Goal: Information Seeking & Learning: Learn about a topic

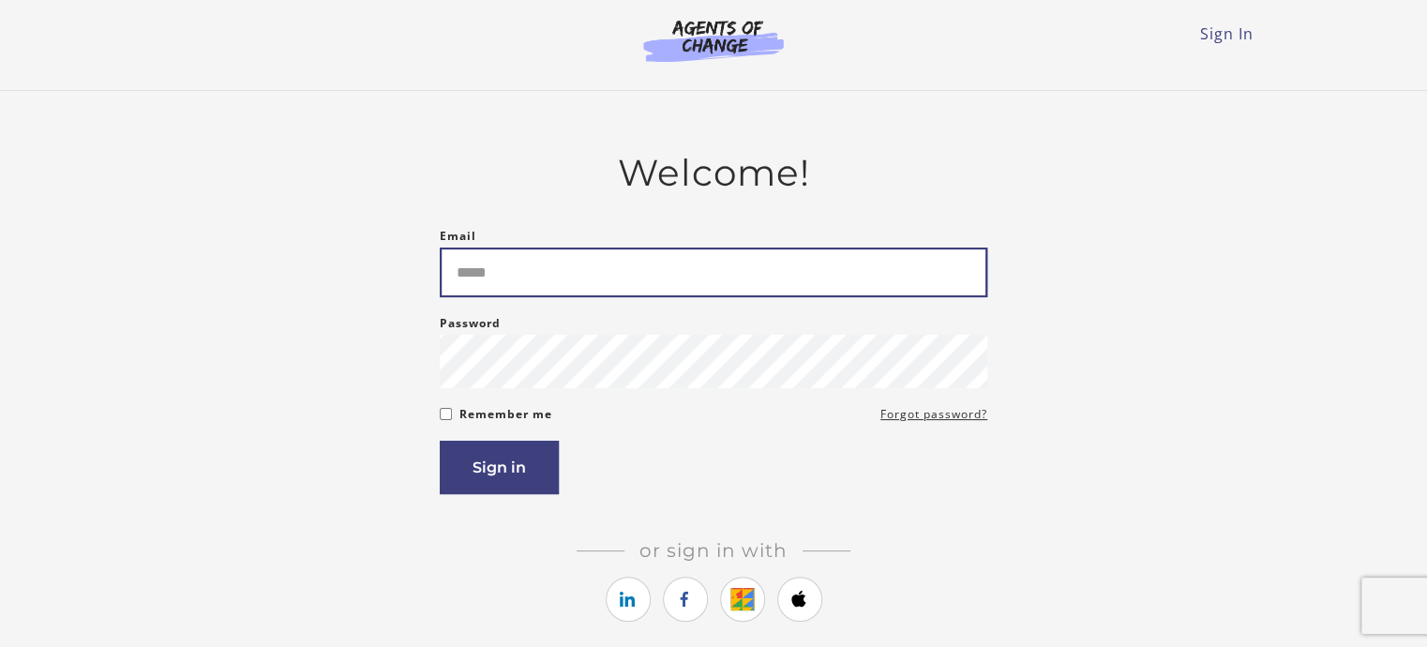
click at [559, 278] on input "Email" at bounding box center [714, 273] width 548 height 50
type input "**********"
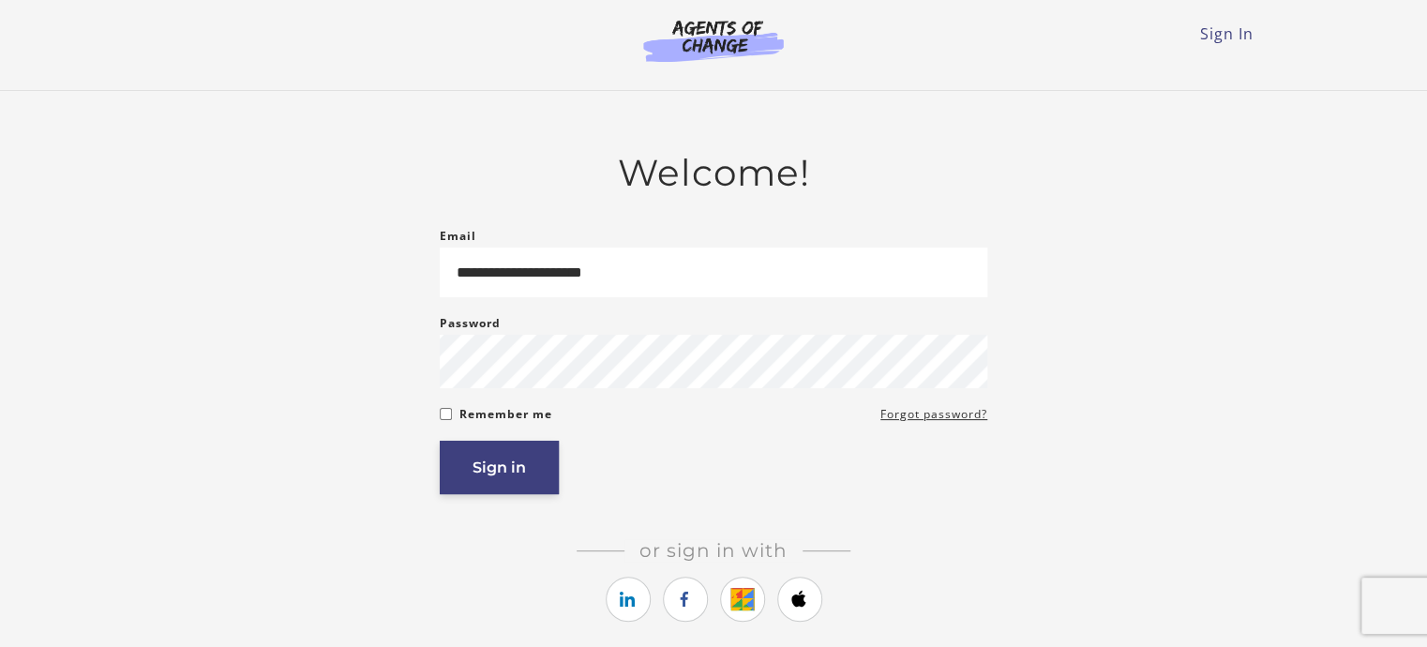
click at [513, 458] on button "Sign in" at bounding box center [499, 467] width 119 height 53
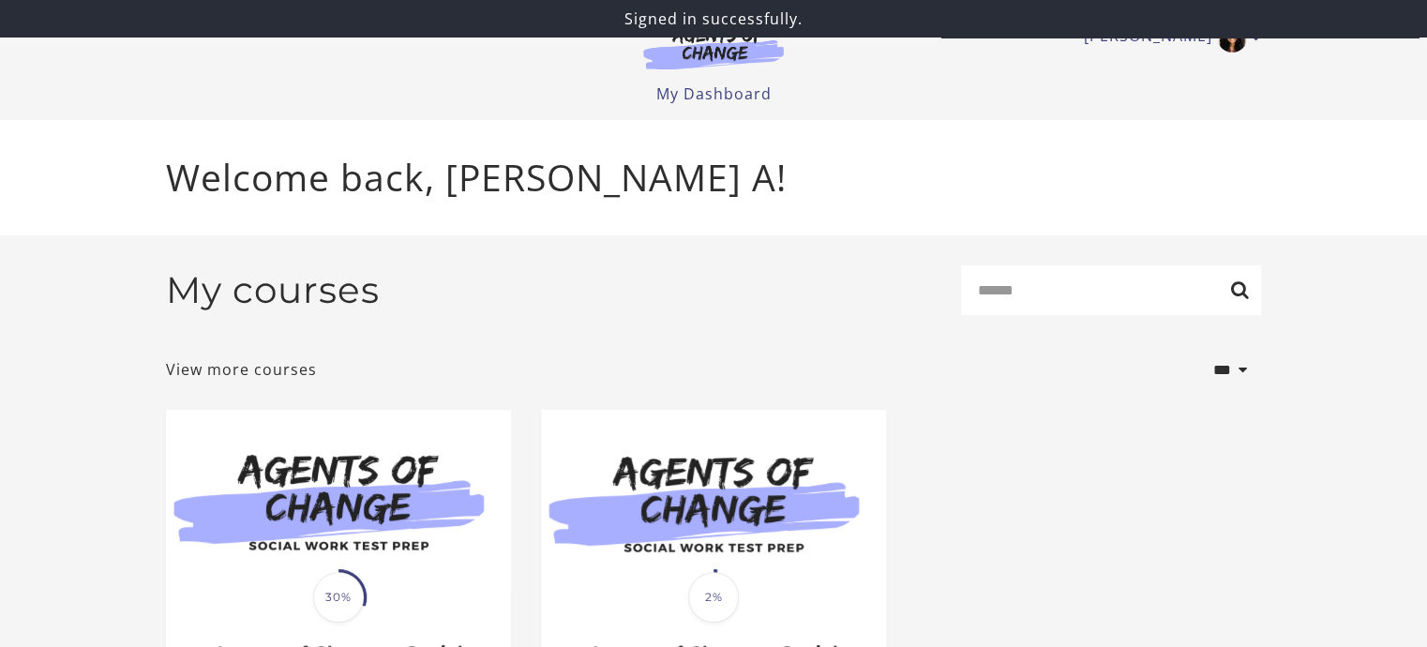
scroll to position [214, 0]
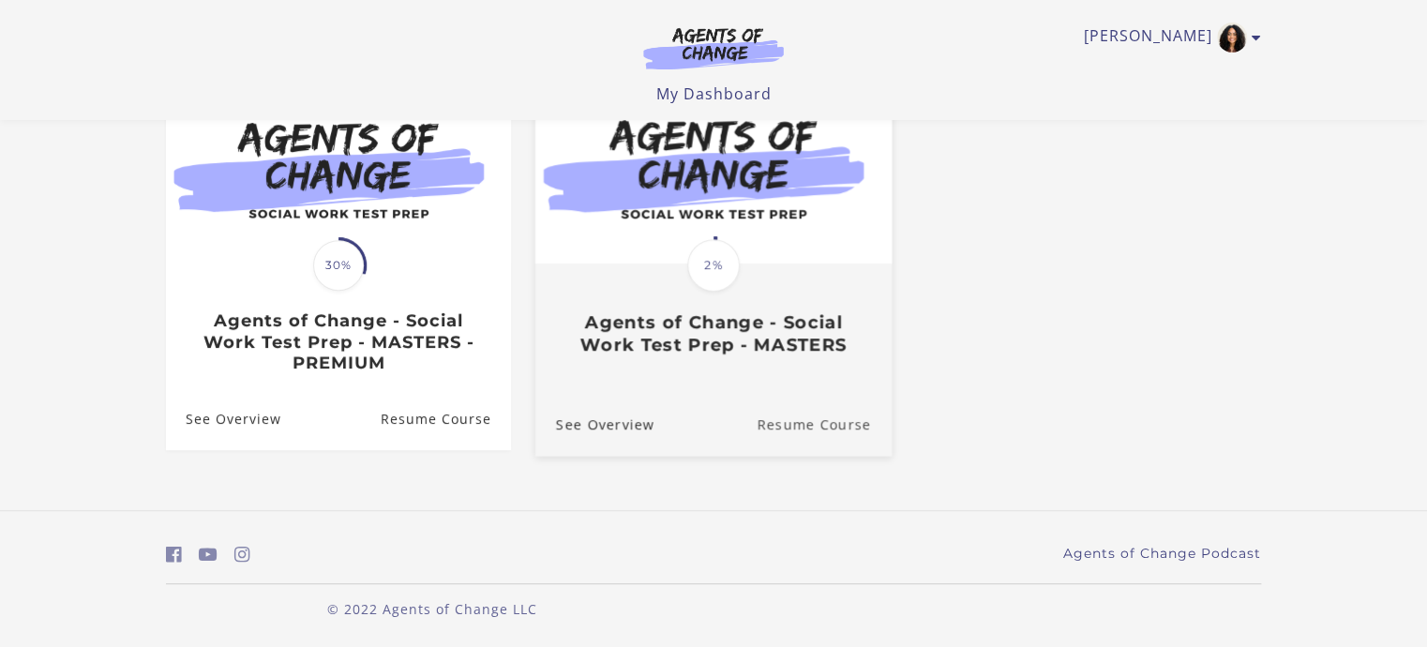
click at [788, 425] on link "Resume Course" at bounding box center [824, 424] width 135 height 63
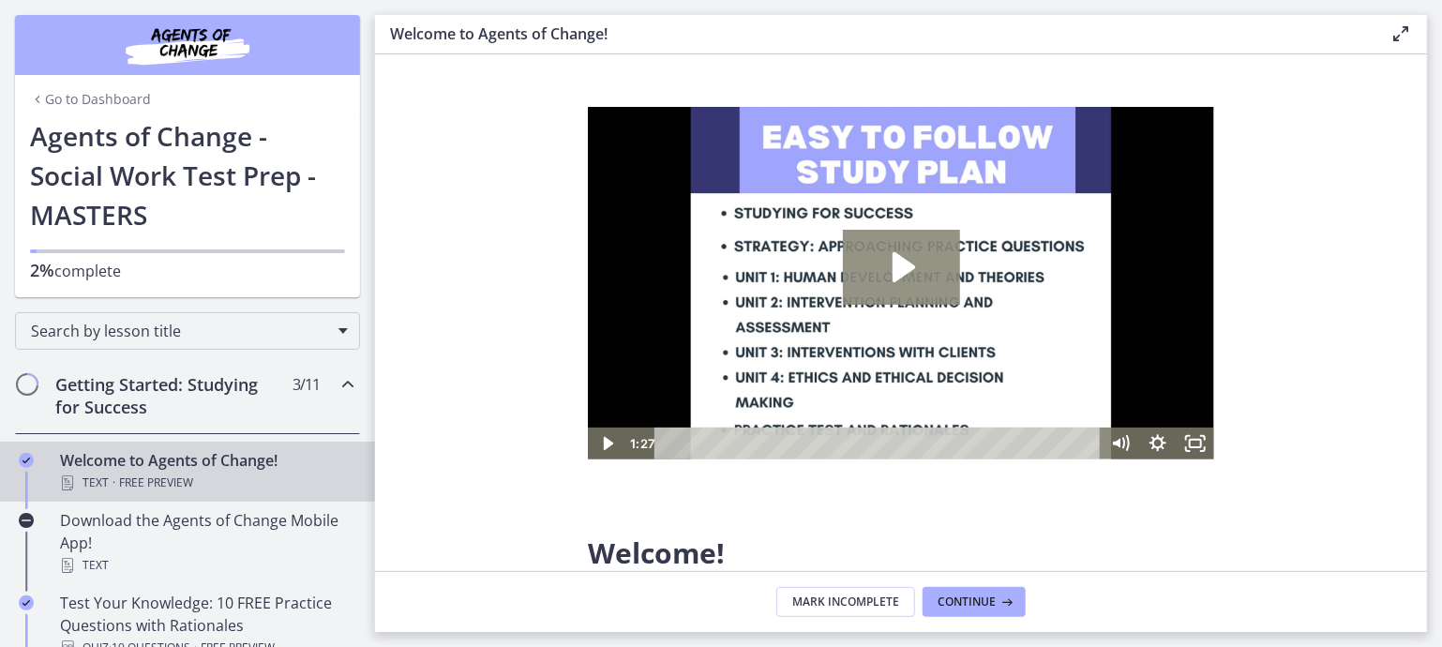
click at [910, 273] on icon "Play Video: c1o6hcmjueu5qasqsu00.mp4" at bounding box center [900, 266] width 117 height 75
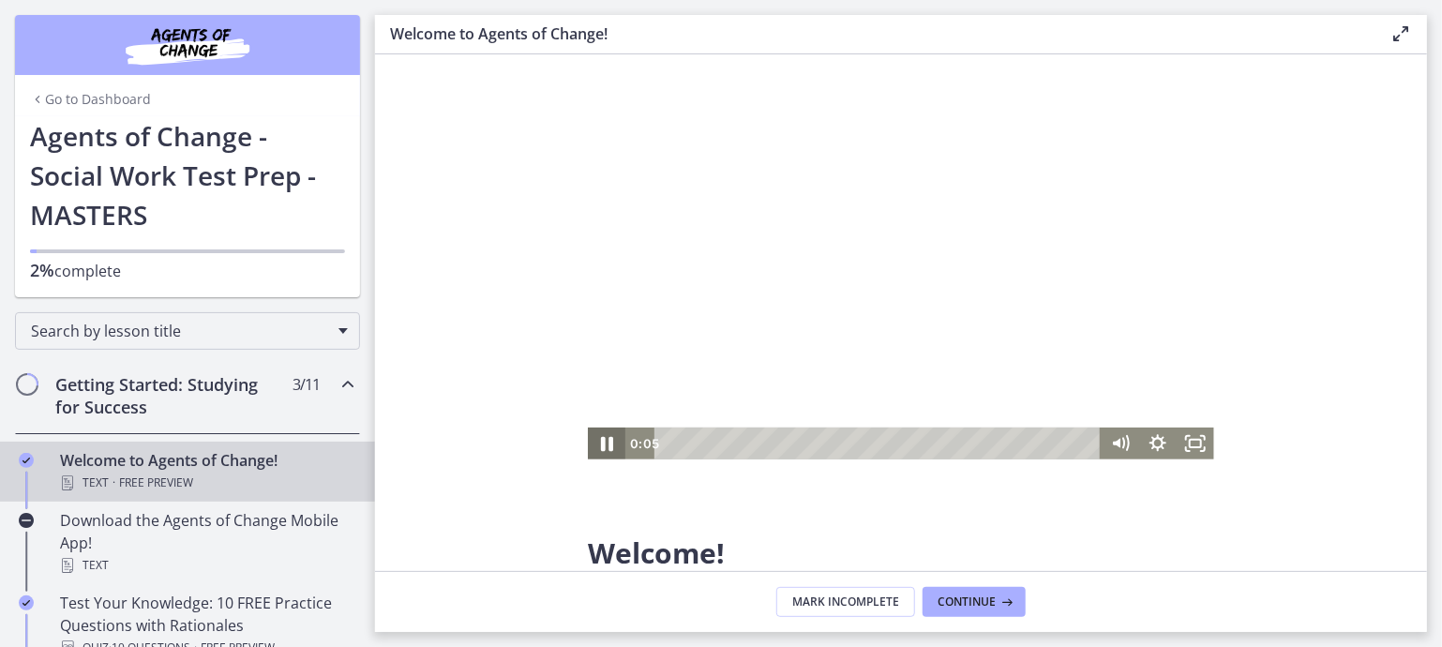
click at [602, 446] on icon "Pause" at bounding box center [606, 443] width 12 height 15
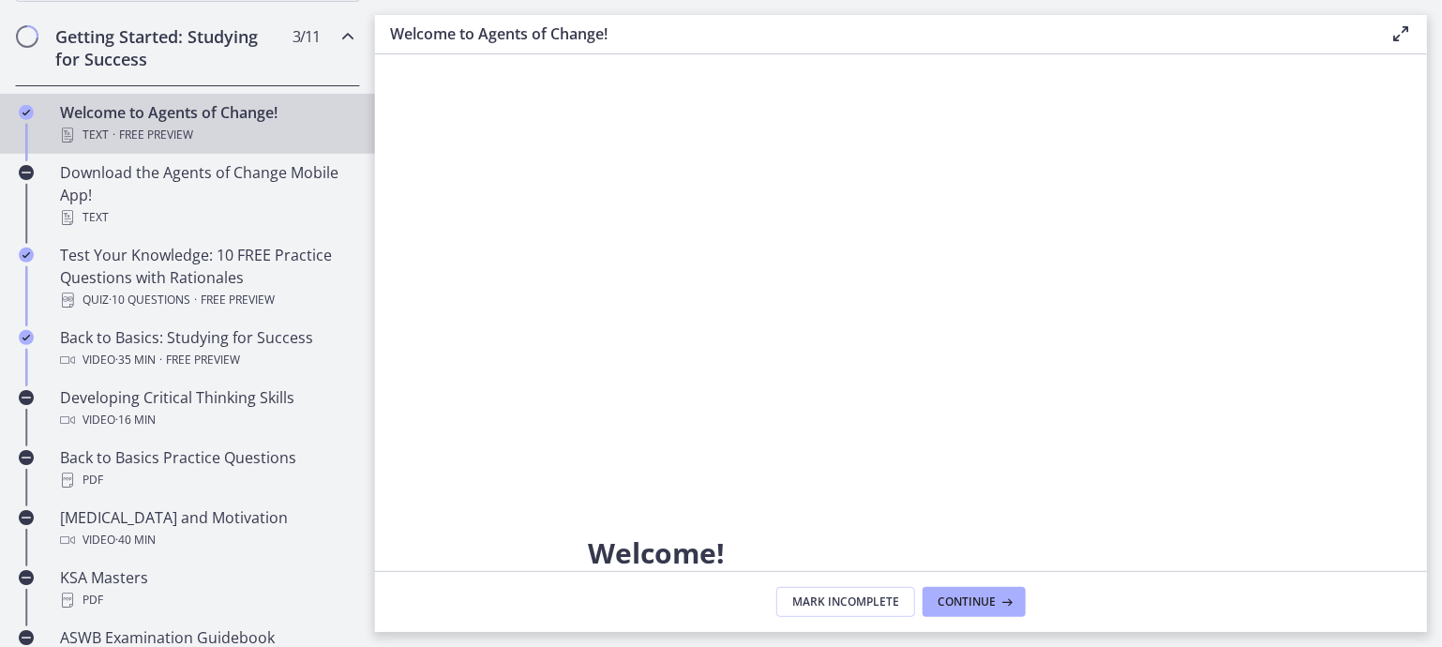
scroll to position [338, 0]
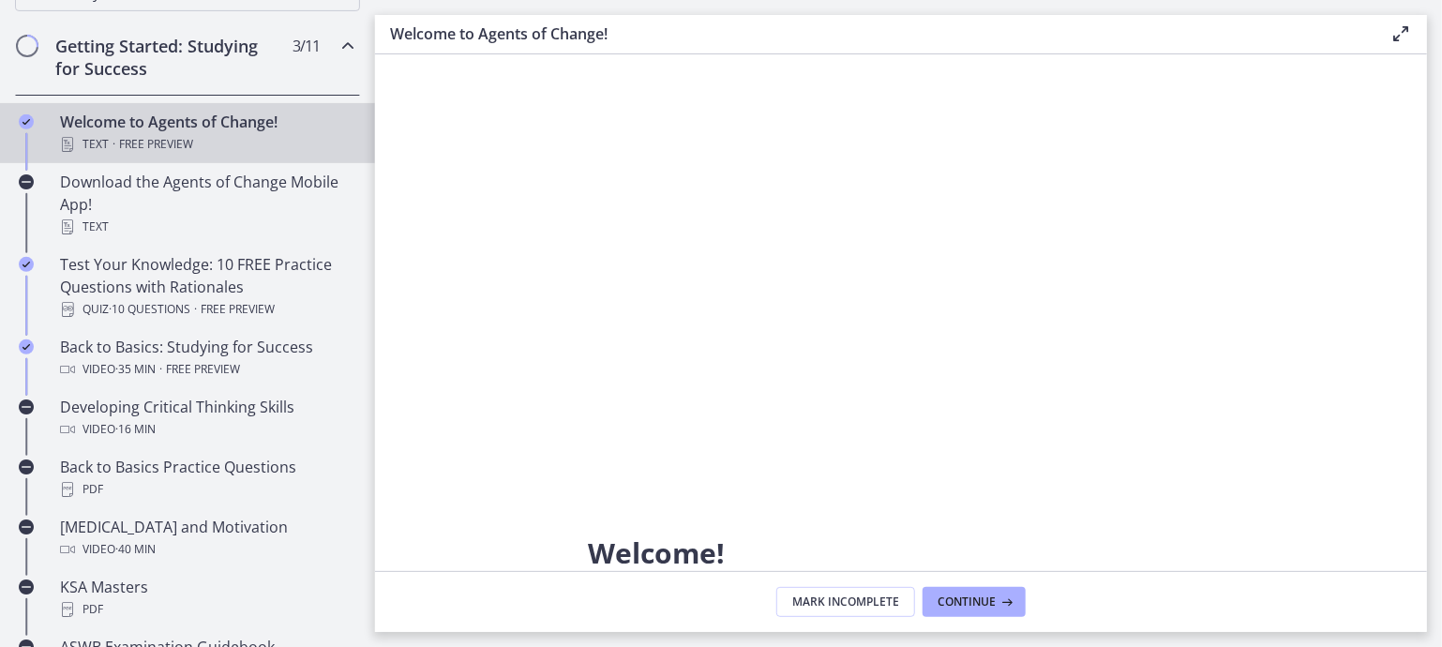
click at [337, 45] on icon "Chapters" at bounding box center [348, 46] width 23 height 23
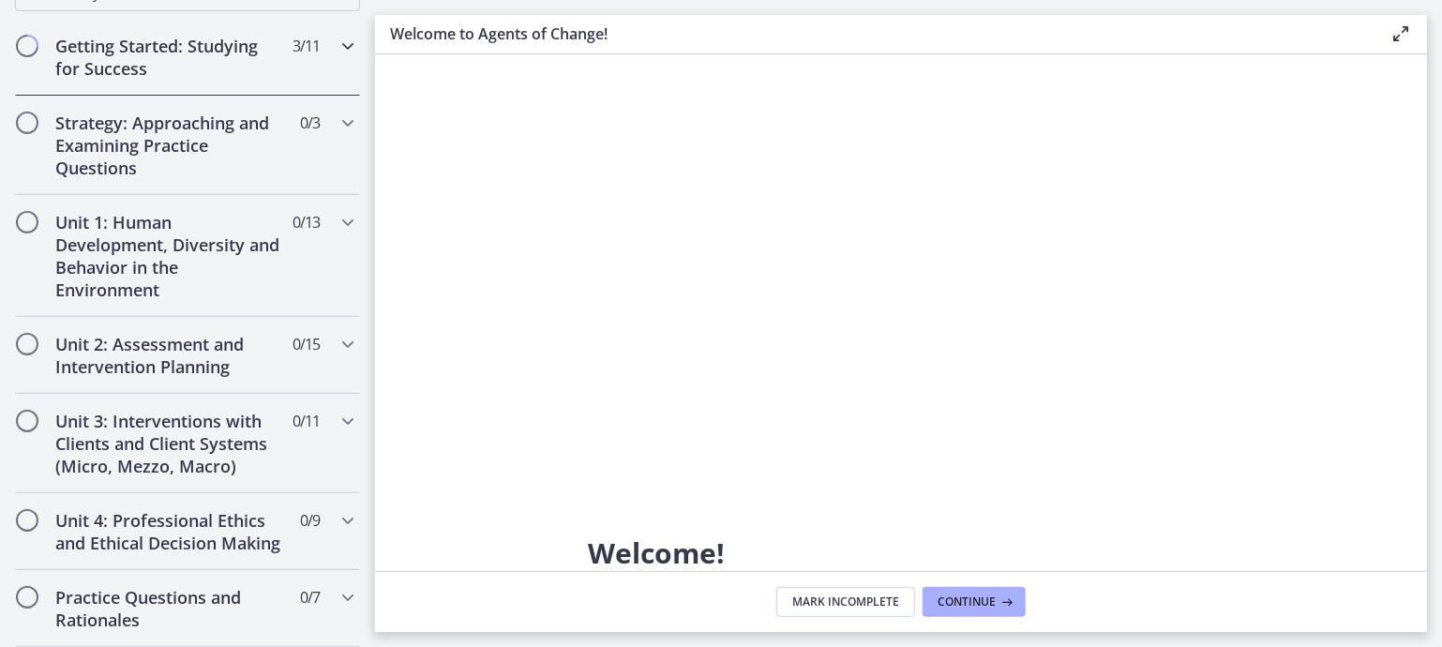
click at [337, 45] on icon "Chapters" at bounding box center [348, 46] width 23 height 23
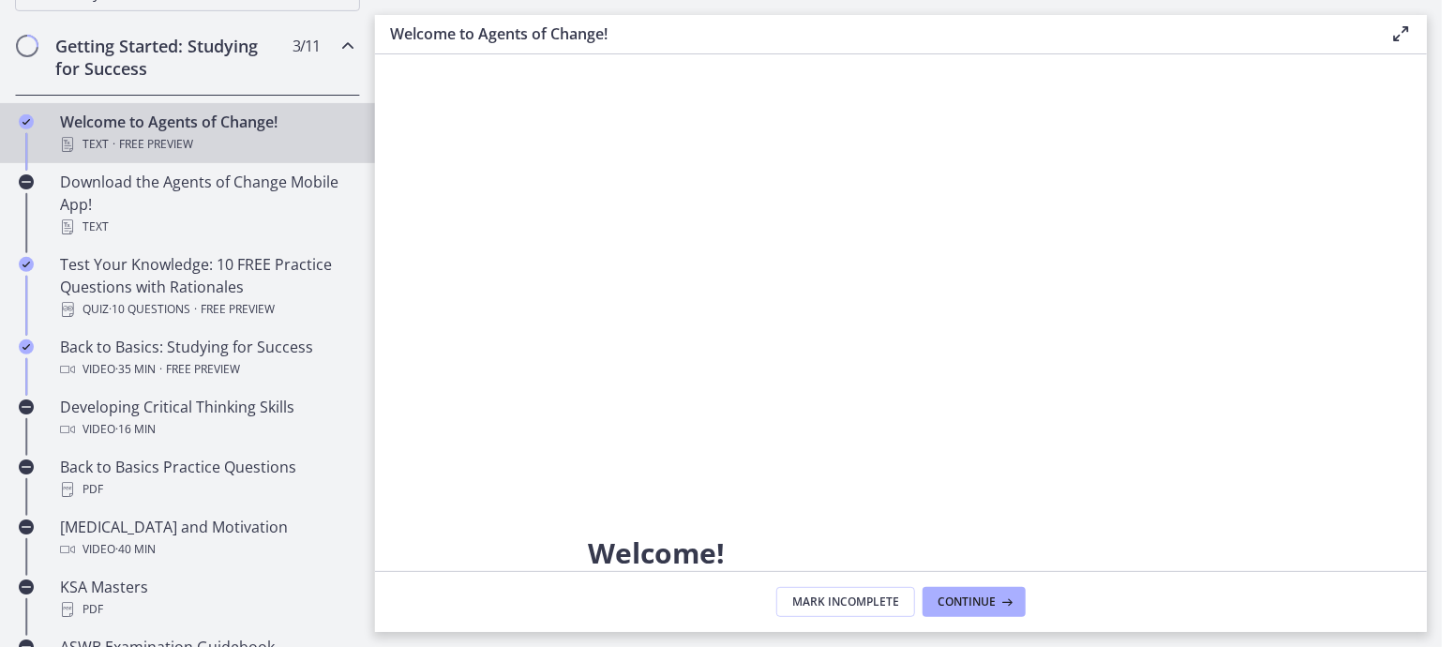
click at [337, 44] on icon "Chapters" at bounding box center [348, 46] width 23 height 23
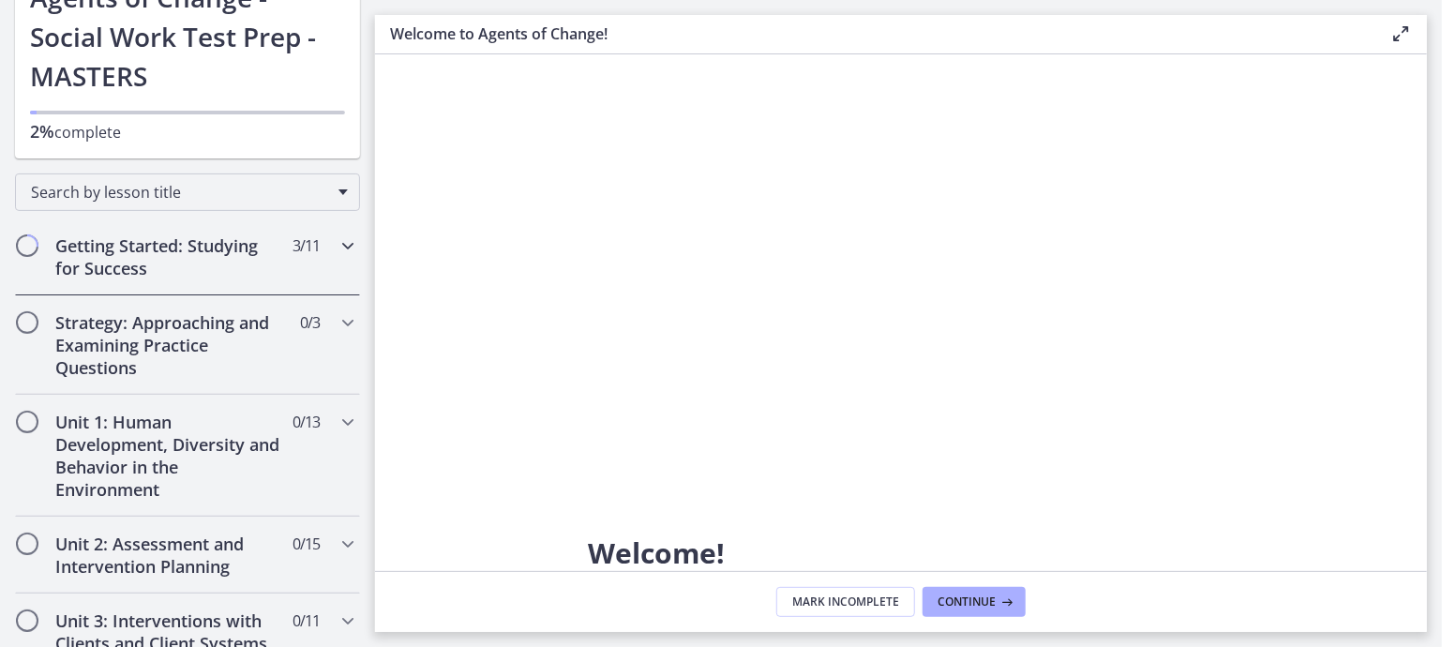
scroll to position [0, 0]
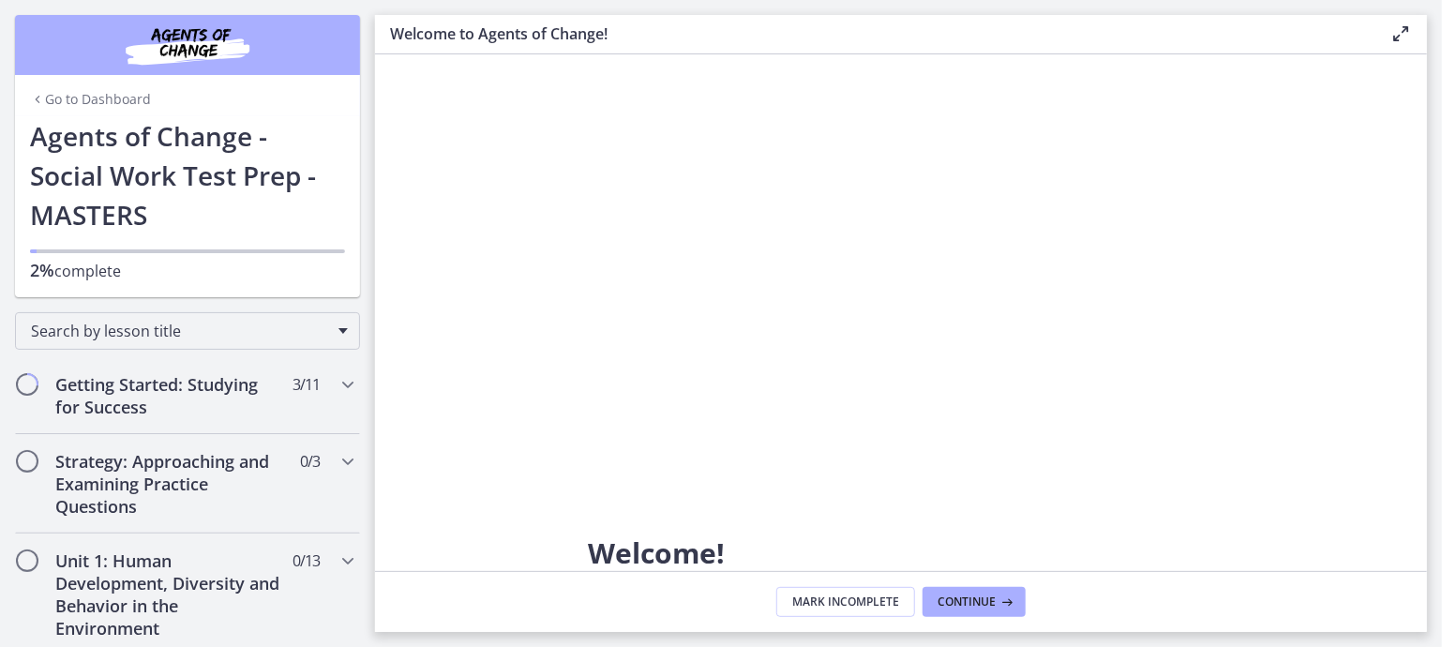
click at [30, 94] on icon "Chapters" at bounding box center [37, 99] width 15 height 15
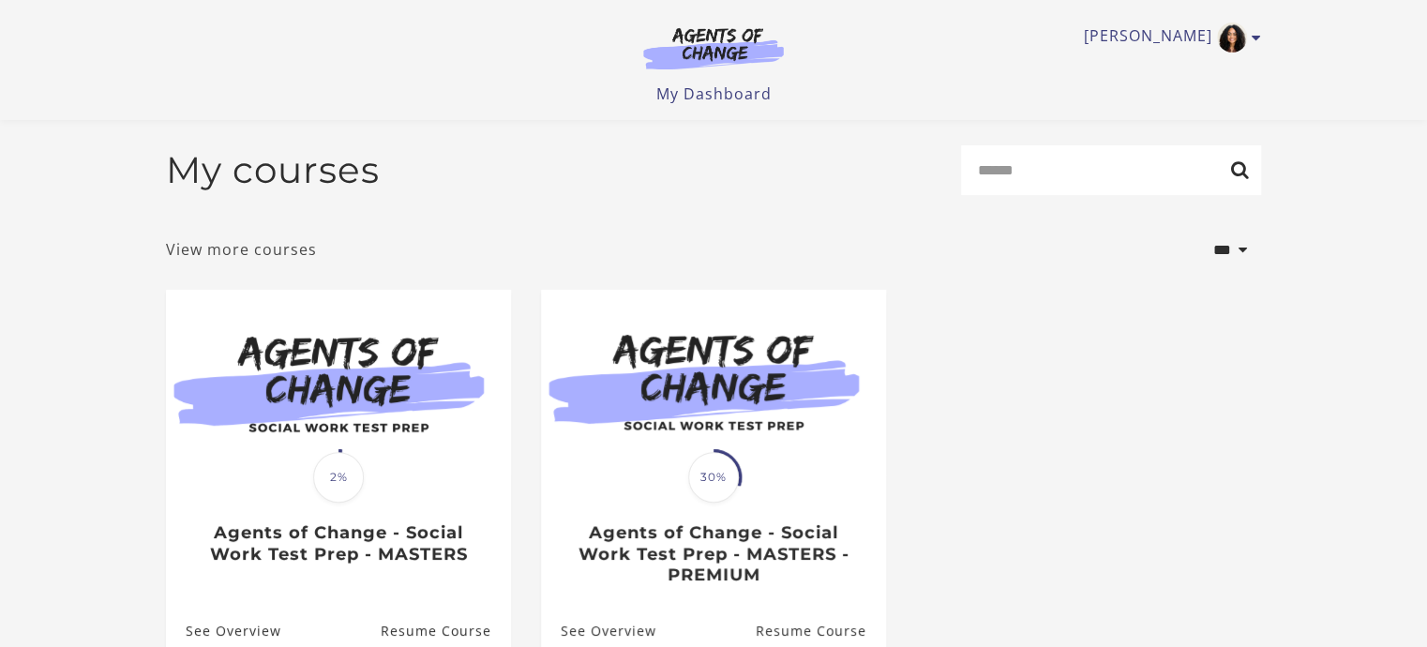
click at [240, 248] on link "View more courses" at bounding box center [241, 249] width 151 height 23
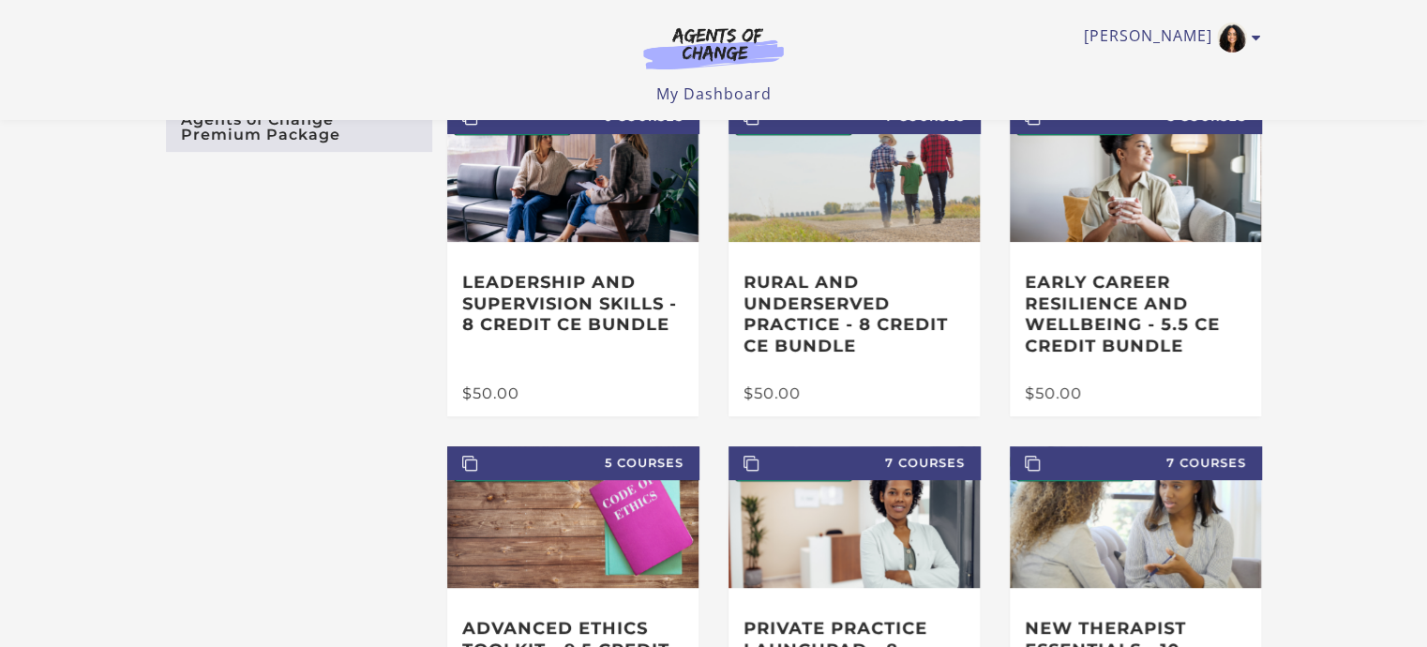
scroll to position [113, 0]
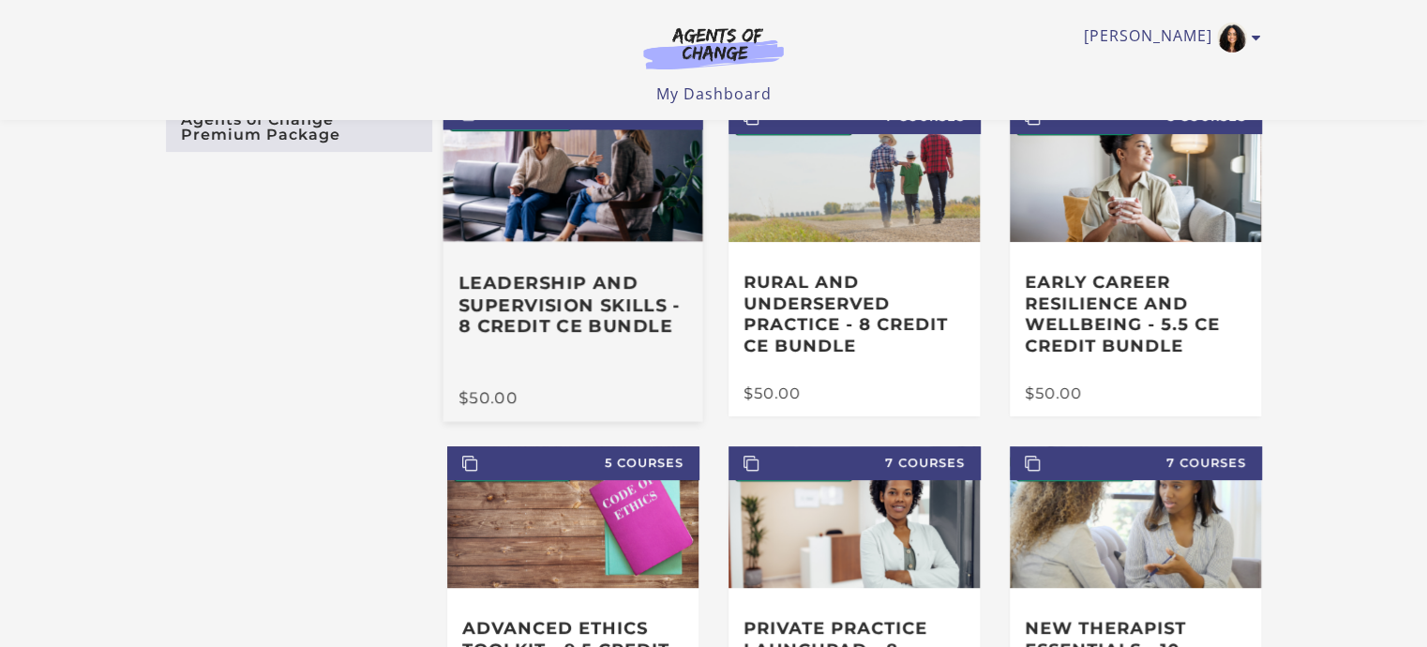
click at [614, 250] on div "Leadership and Supervision Skills - 8 Credit CE Bundle" at bounding box center [573, 315] width 260 height 149
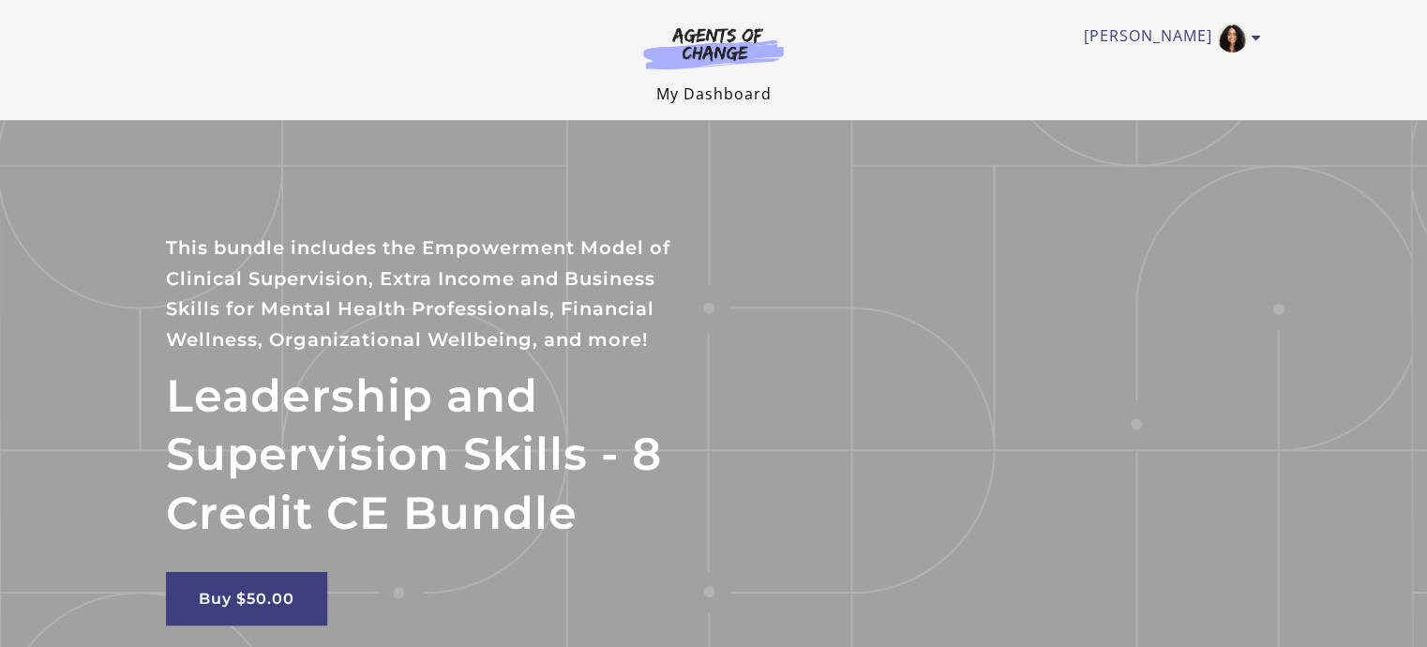
click at [725, 98] on link "My Dashboard" at bounding box center [713, 93] width 115 height 21
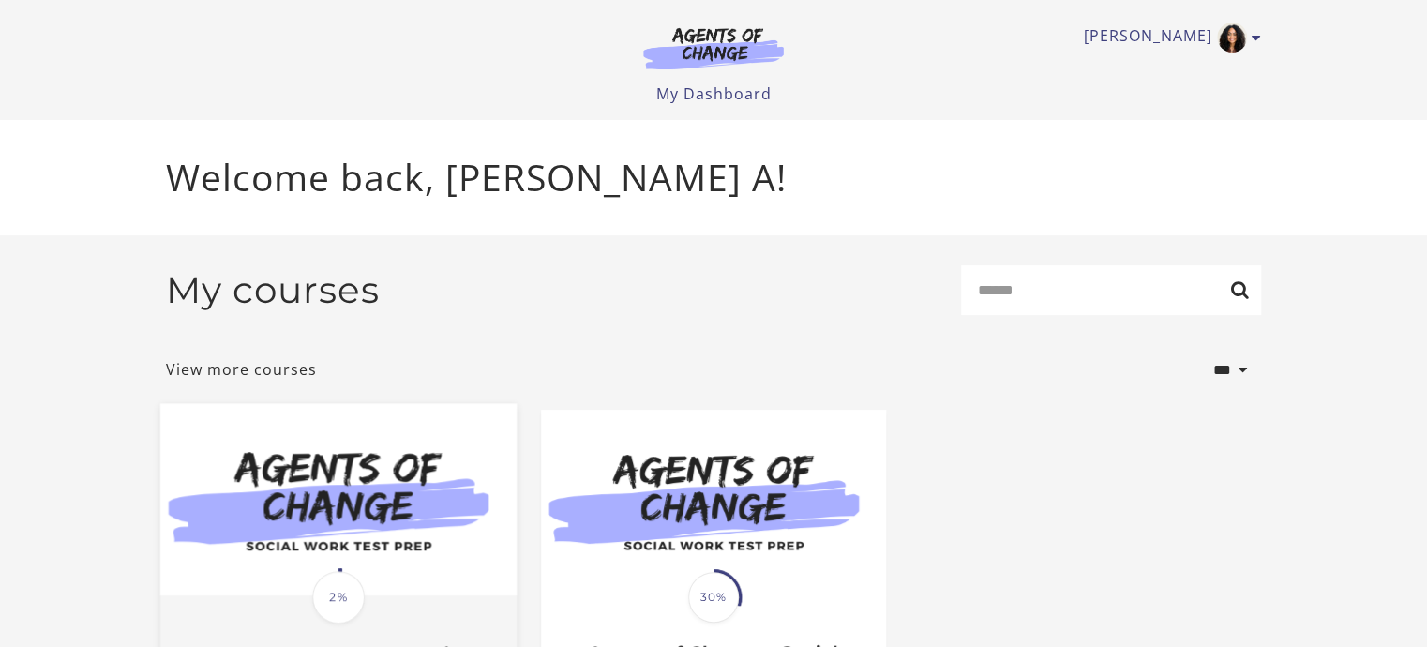
click at [443, 536] on img at bounding box center [338, 500] width 356 height 192
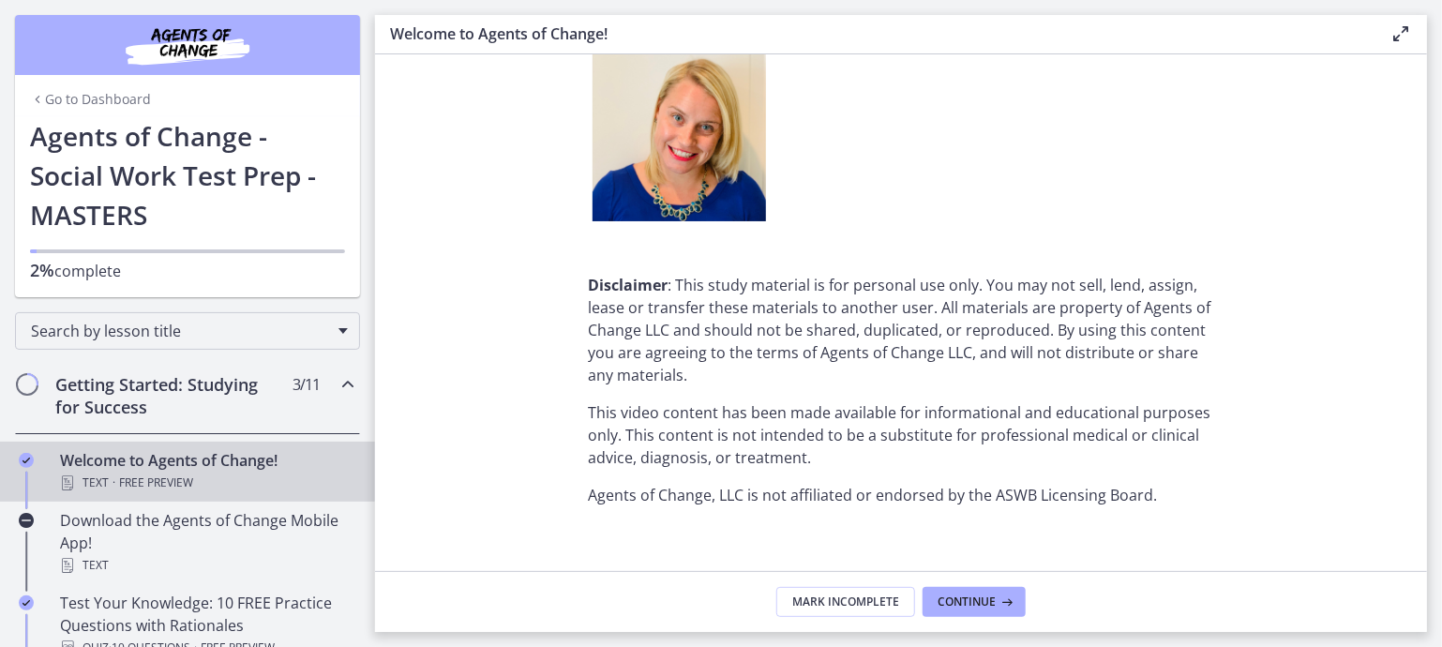
scroll to position [2419, 0]
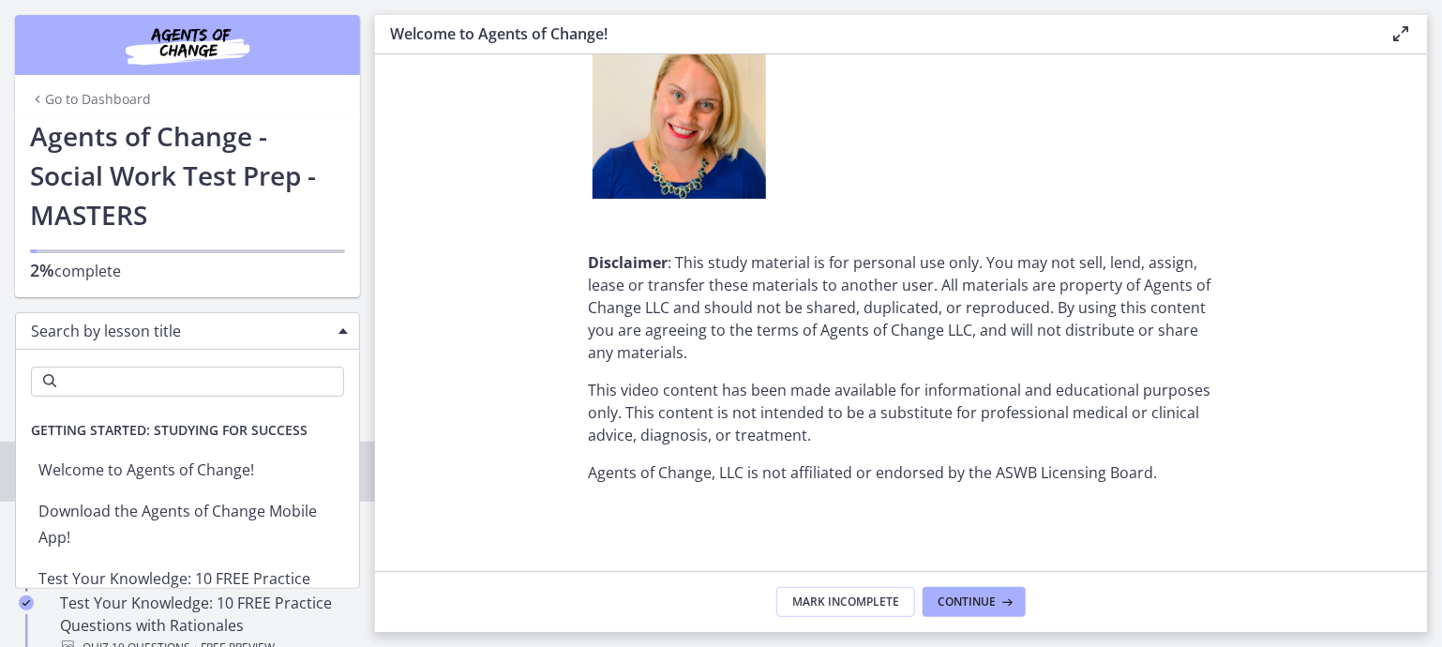
click at [338, 329] on span "Chapters" at bounding box center [342, 331] width 9 height 6
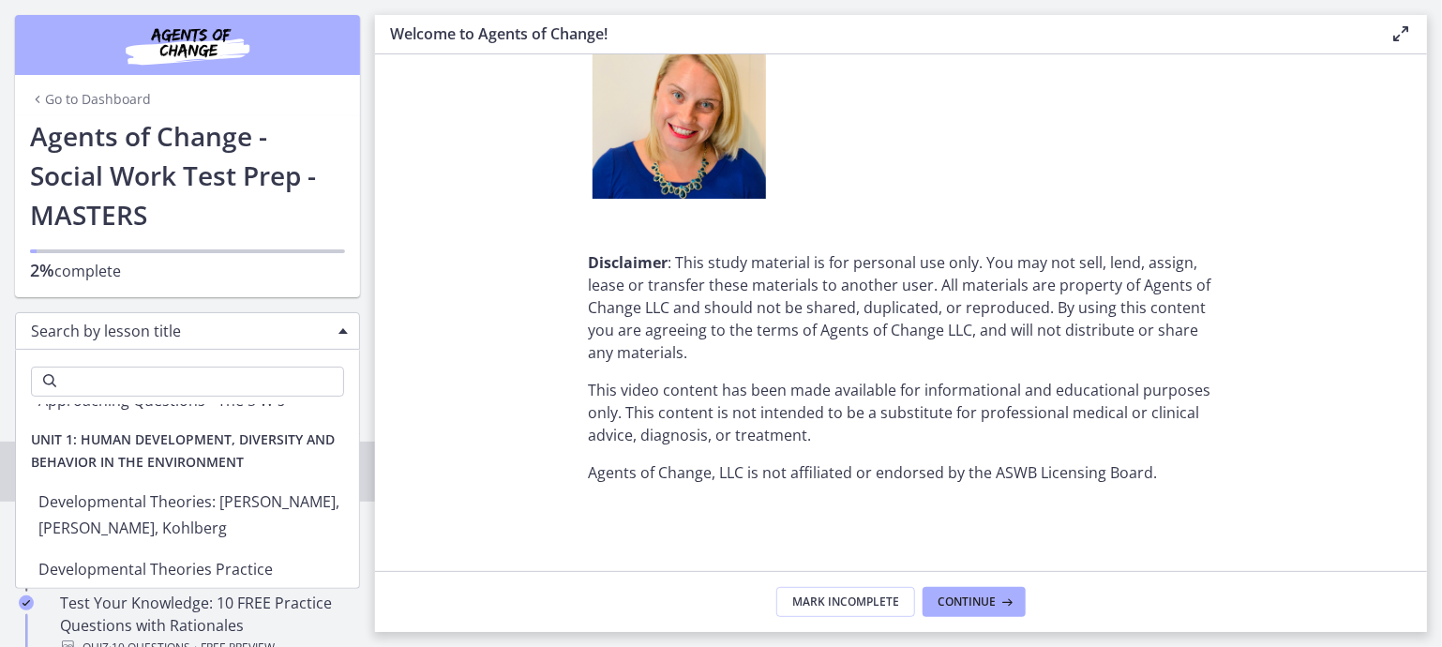
scroll to position [772, 0]
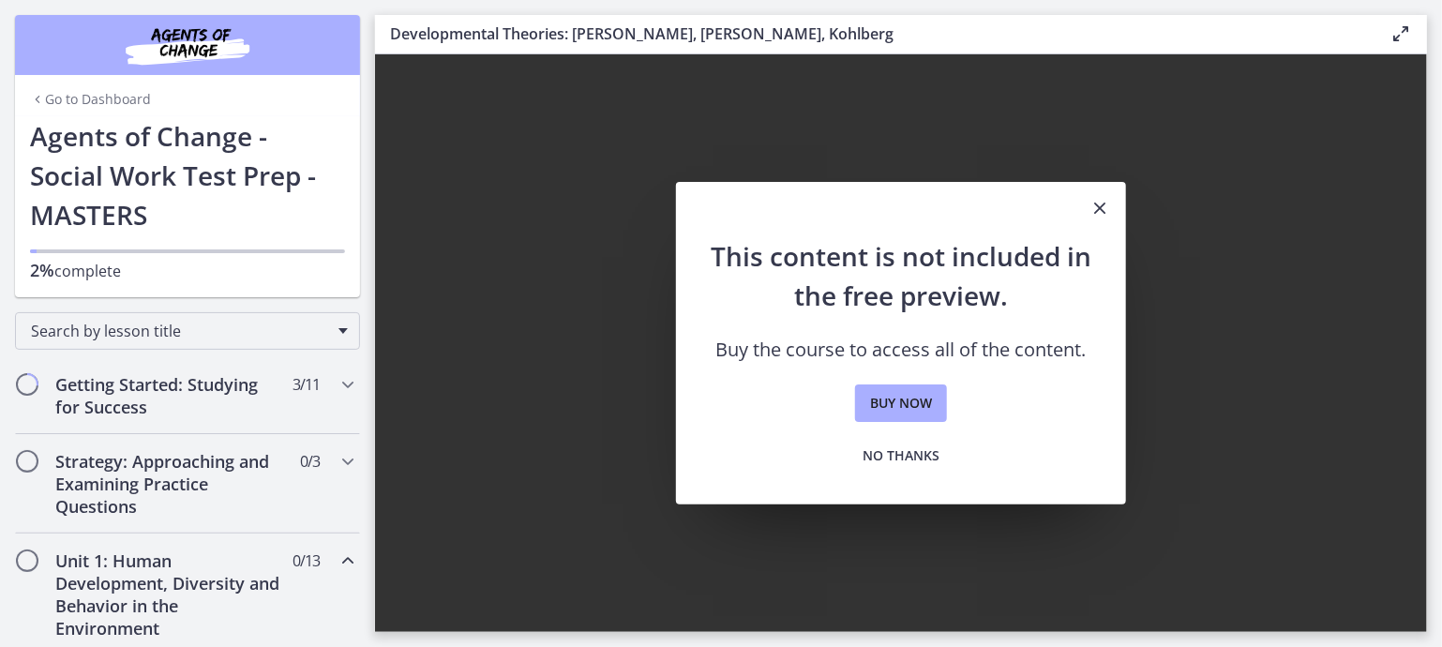
click at [1105, 201] on icon "Close" at bounding box center [1100, 208] width 23 height 23
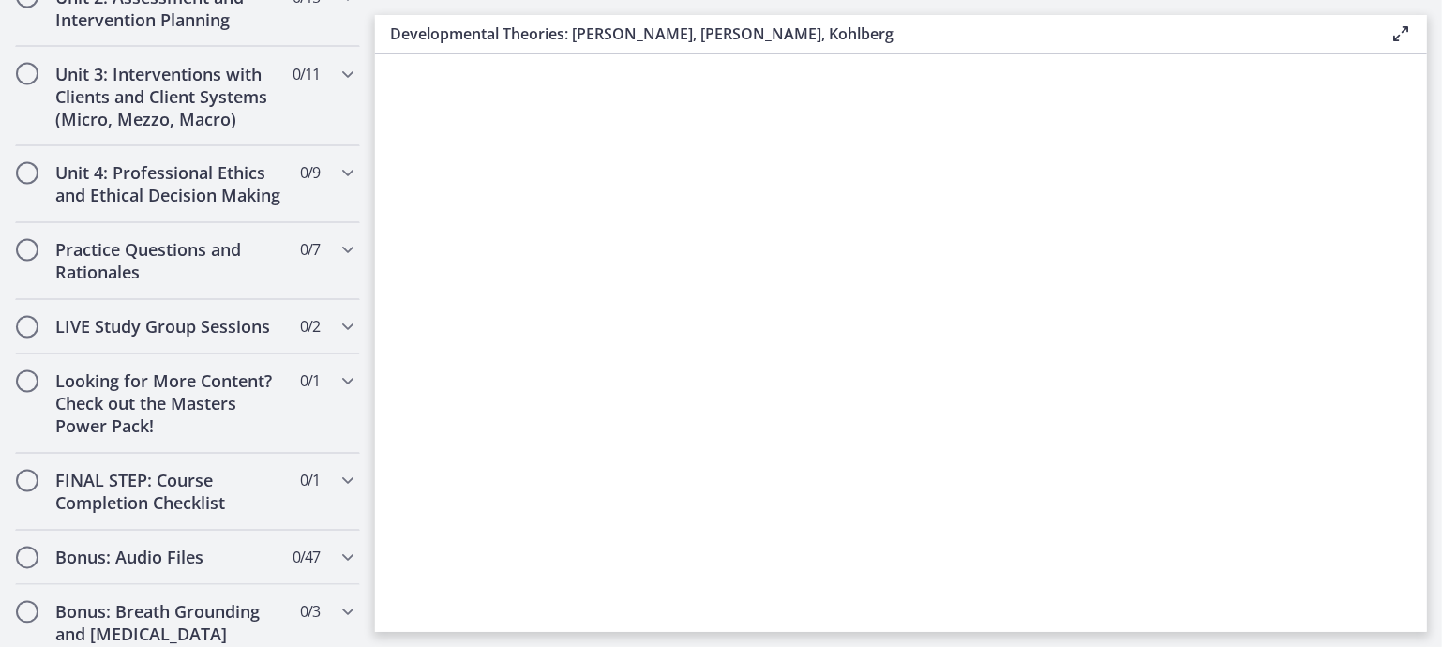
scroll to position [1634, 0]
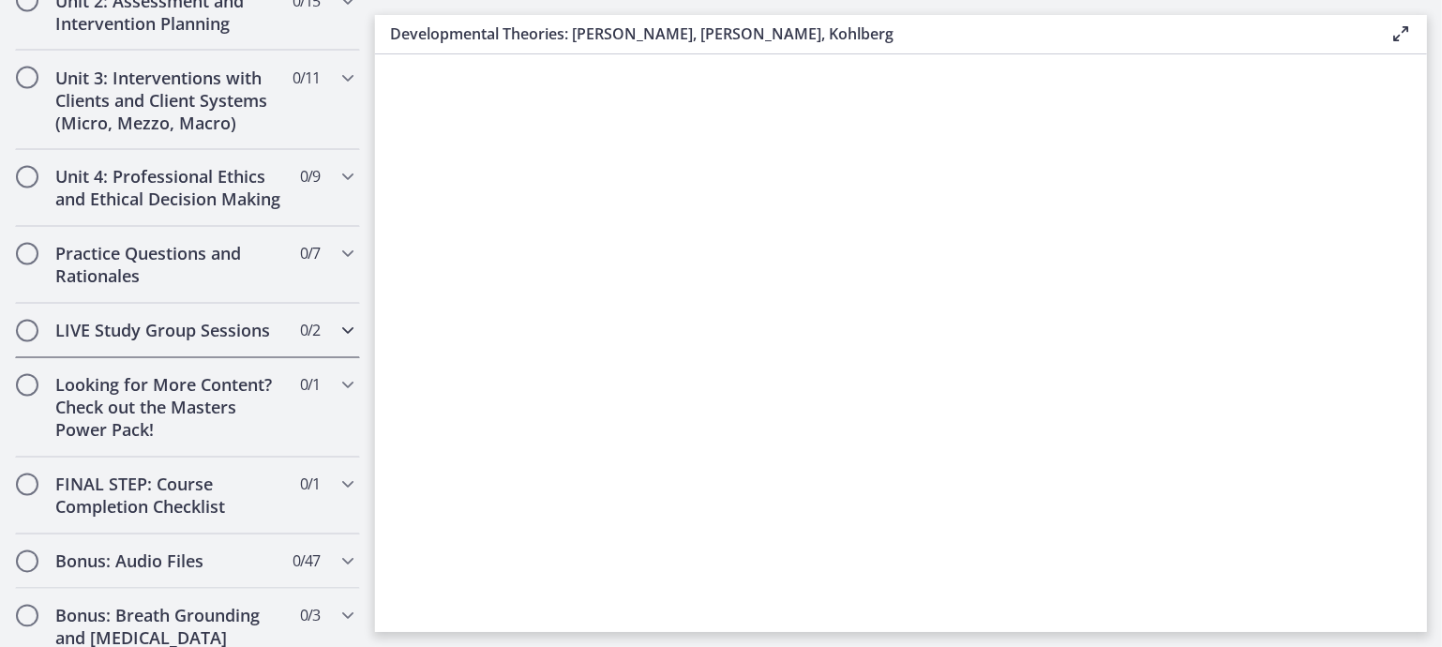
click at [337, 326] on icon "Chapters" at bounding box center [348, 331] width 23 height 23
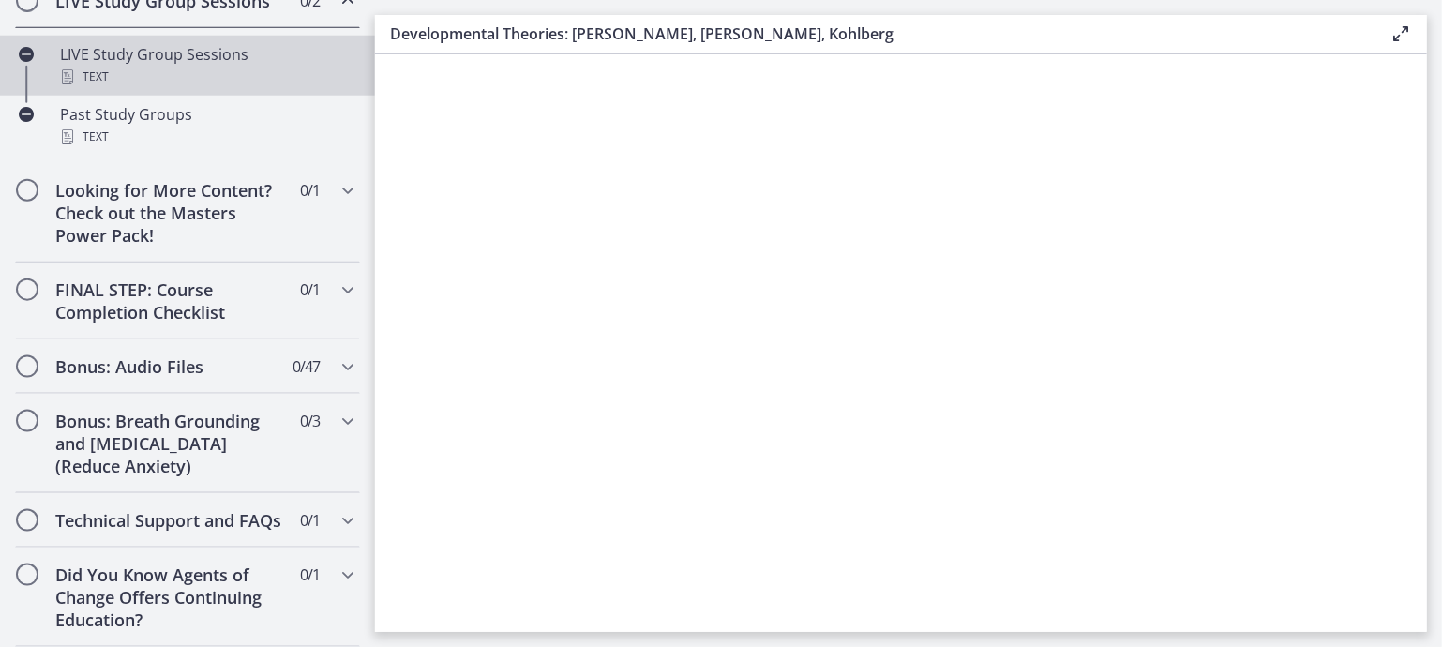
scroll to position [1095, 0]
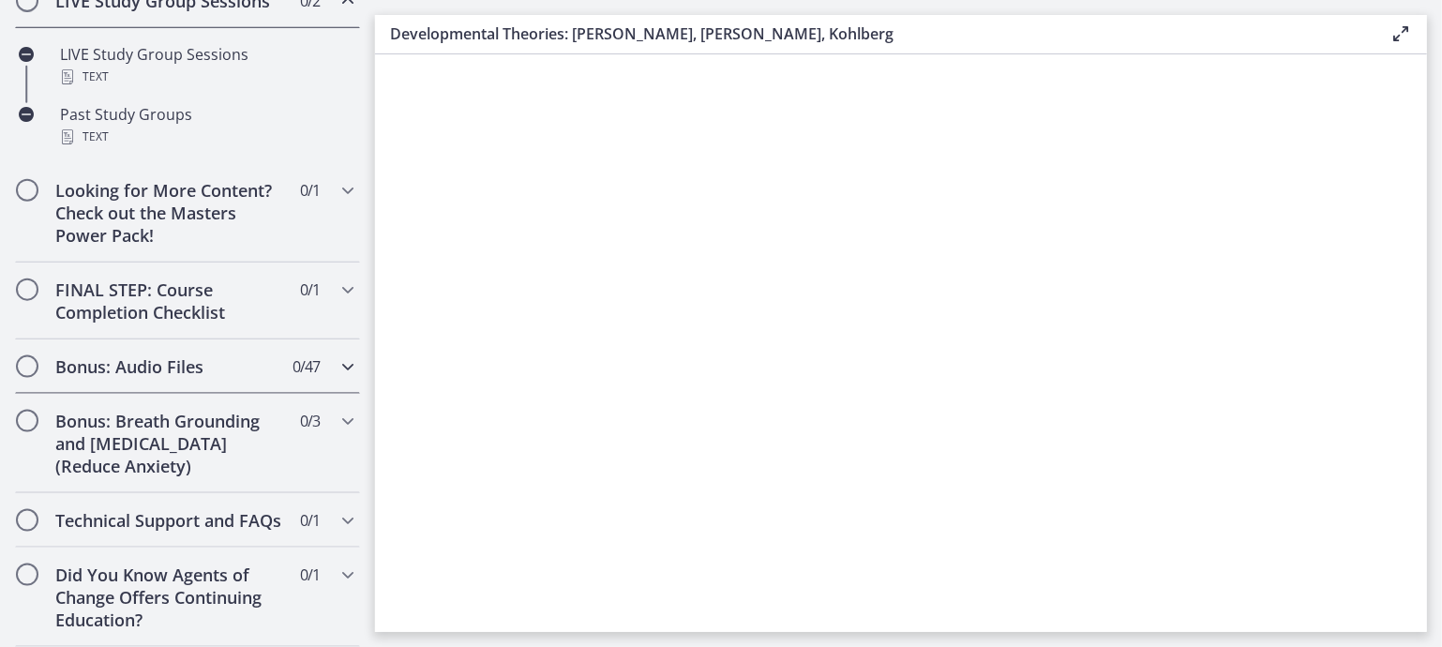
click at [173, 356] on h2 "Bonus: Audio Files" at bounding box center [169, 366] width 229 height 23
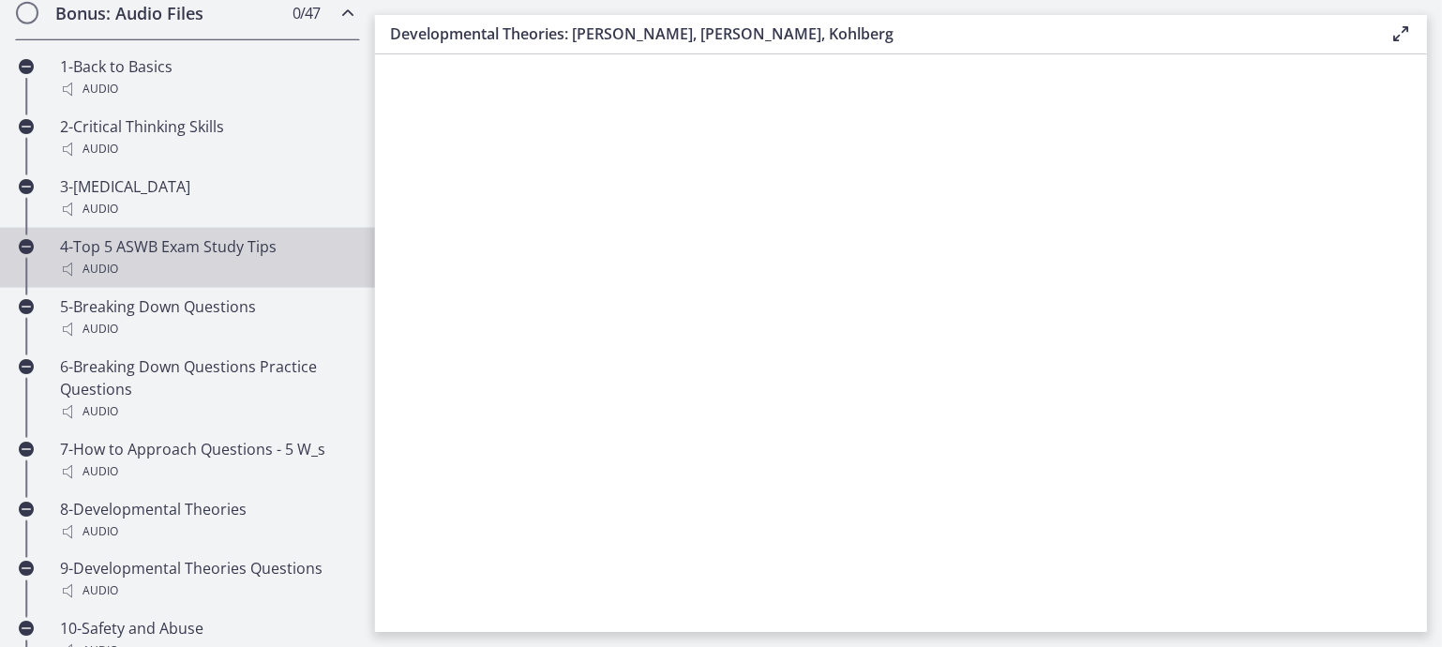
scroll to position [1226, 0]
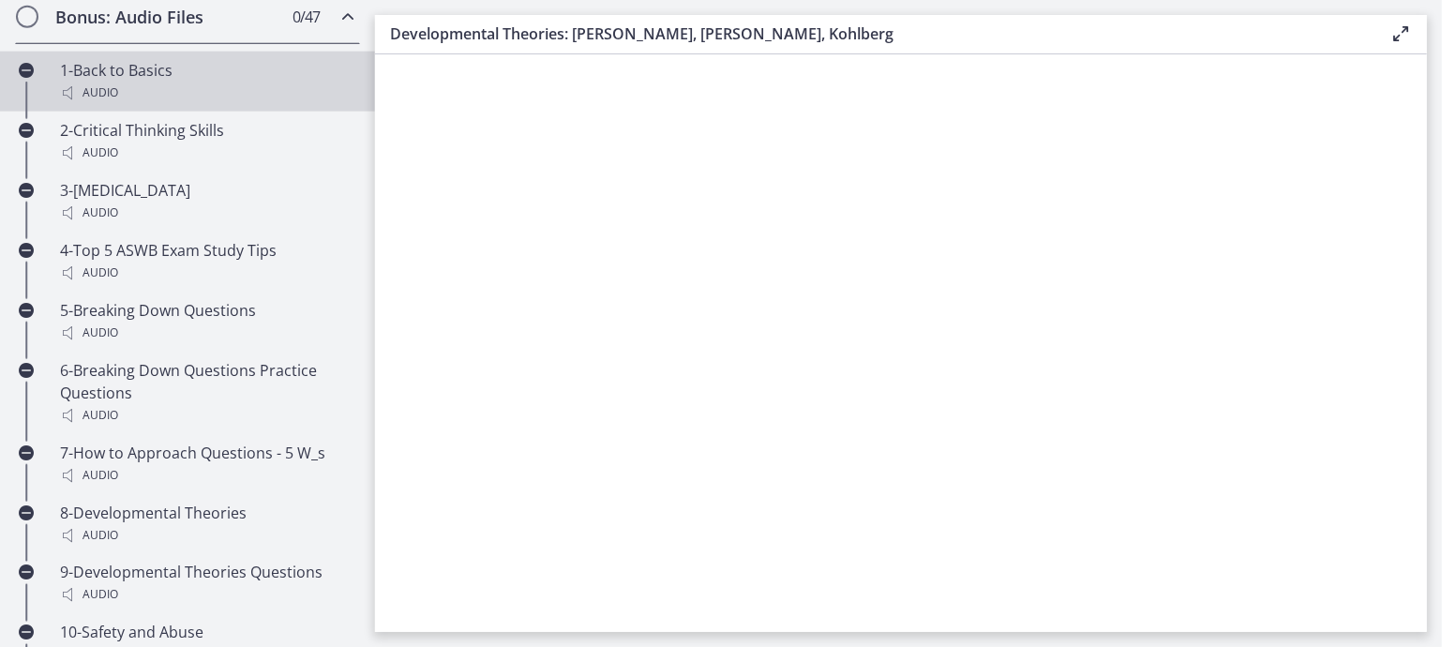
click at [117, 104] on div "Audio" at bounding box center [206, 93] width 293 height 23
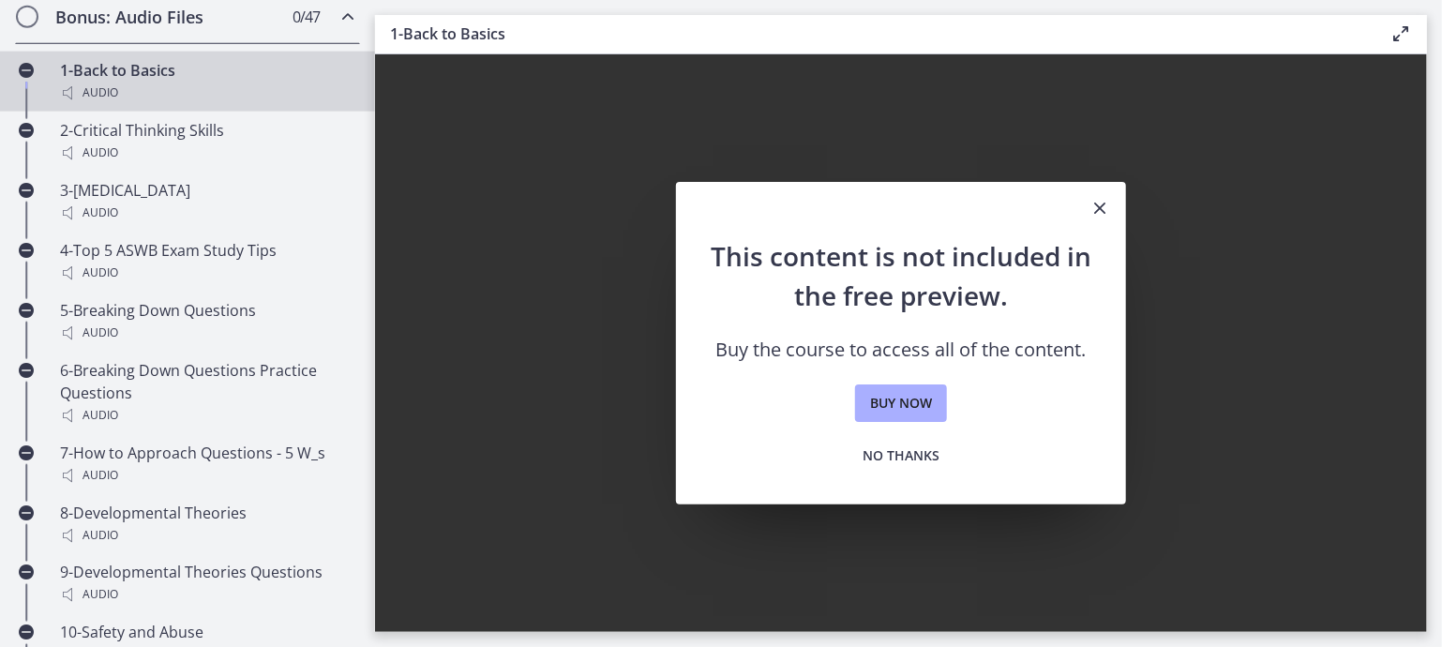
click at [1101, 203] on icon "Close" at bounding box center [1100, 208] width 23 height 23
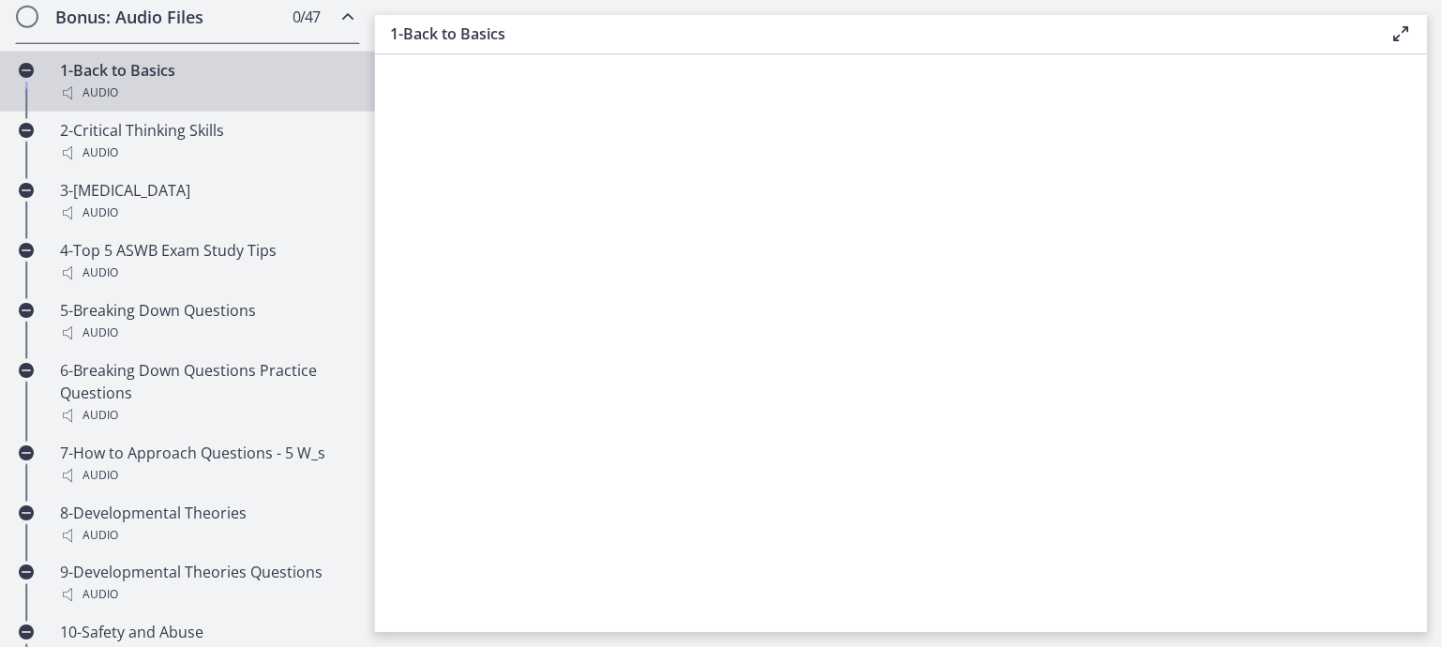
click at [1406, 33] on icon at bounding box center [1401, 34] width 23 height 23
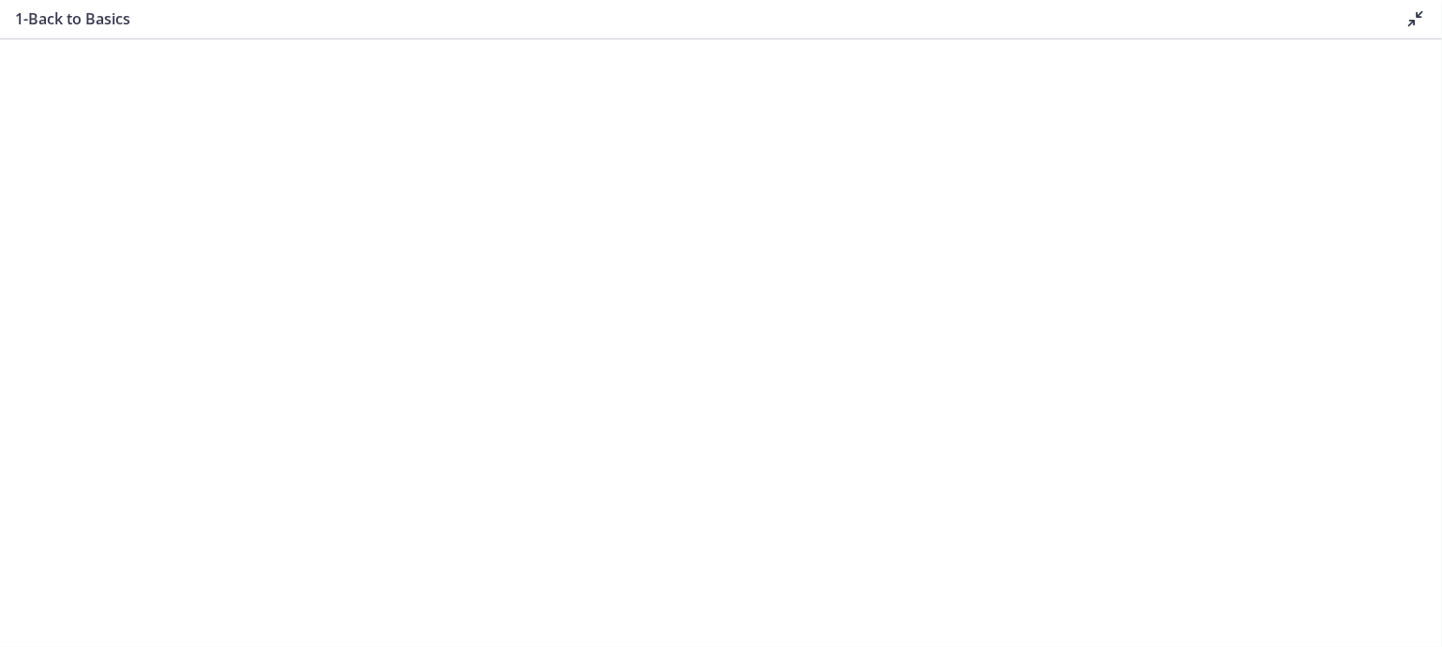
click at [1406, 33] on div "1-Back to Basics Disable fullscreen" at bounding box center [721, 19] width 1442 height 39
click at [1423, 19] on icon at bounding box center [1416, 19] width 23 height 23
